Goal: Check status: Check status

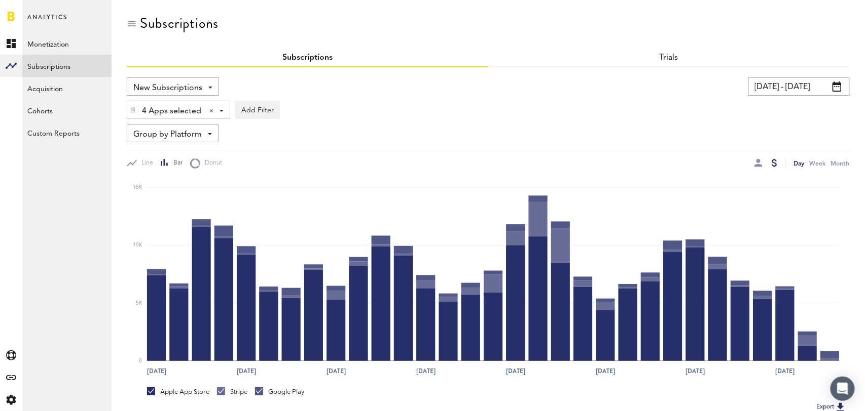
click at [802, 82] on input "[DATE] - [DATE]" at bounding box center [798, 87] width 101 height 18
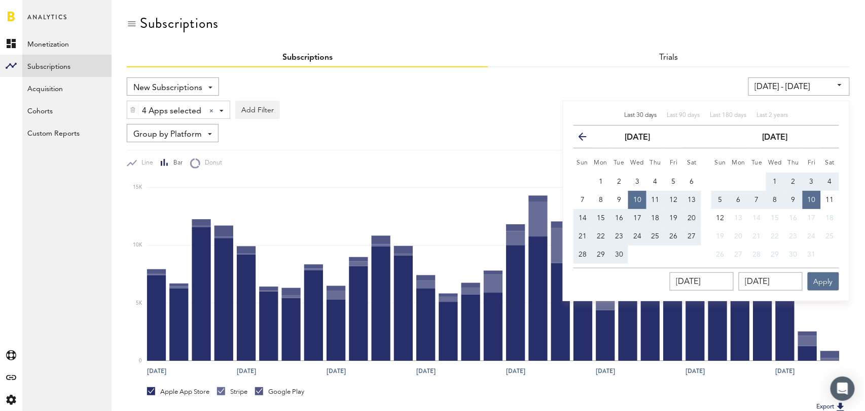
click at [640, 117] on span "Last 30 days" at bounding box center [640, 115] width 33 height 6
type input "09/11/25 - 10/11/25"
type input "09/11/2025"
type input "10/11/2025"
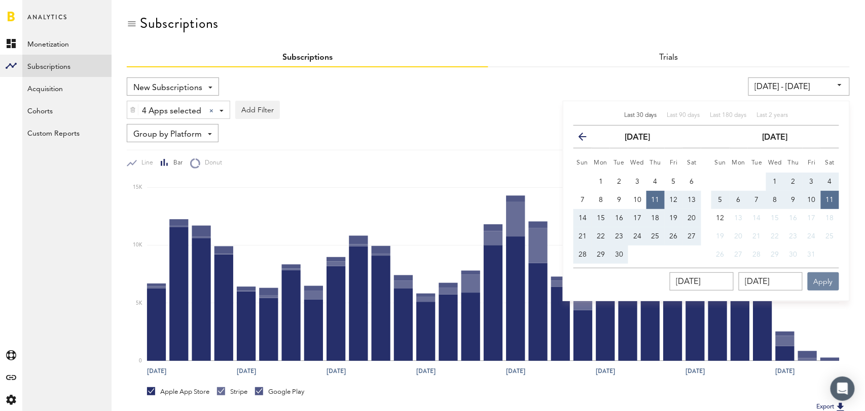
click at [822, 281] on button "Apply" at bounding box center [822, 282] width 31 height 18
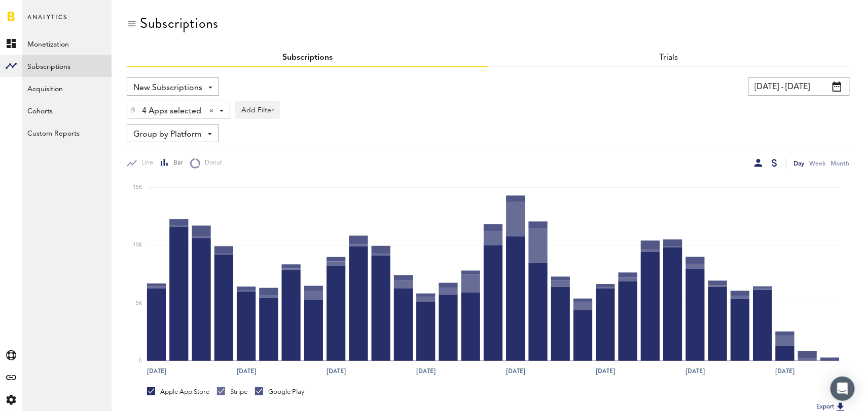
click at [760, 161] on div at bounding box center [758, 163] width 8 height 8
